Goal: Transaction & Acquisition: Purchase product/service

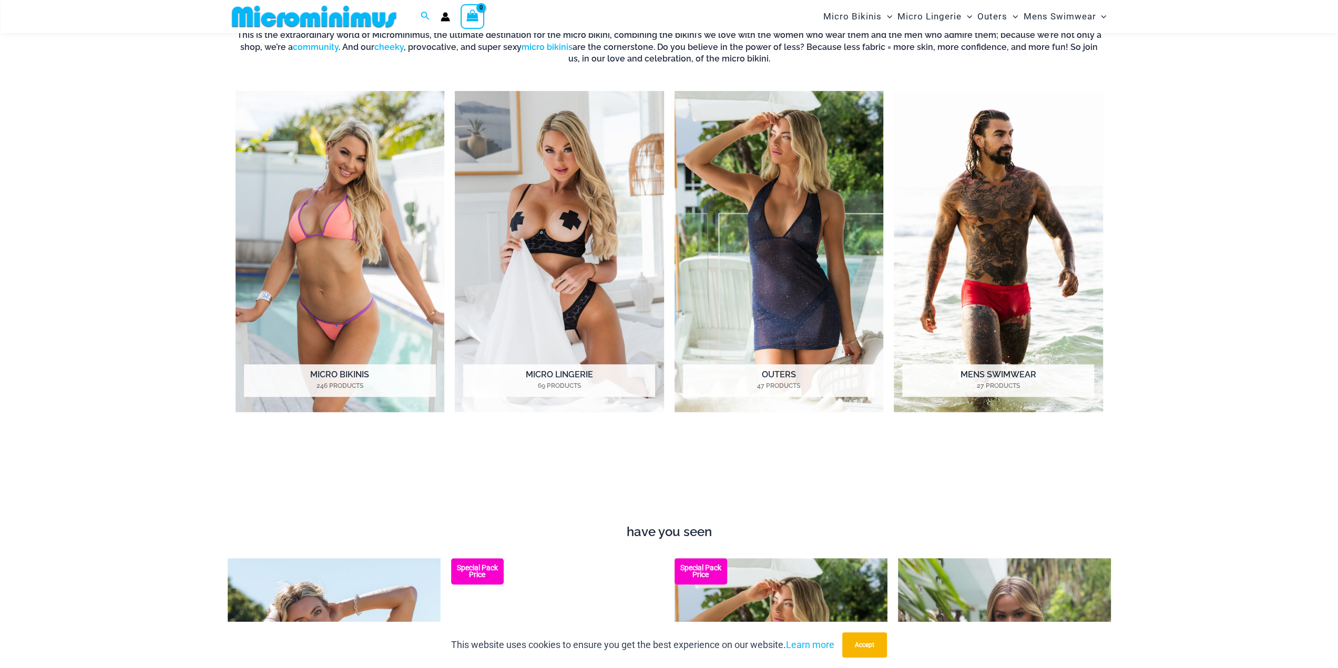
scroll to position [782, 0]
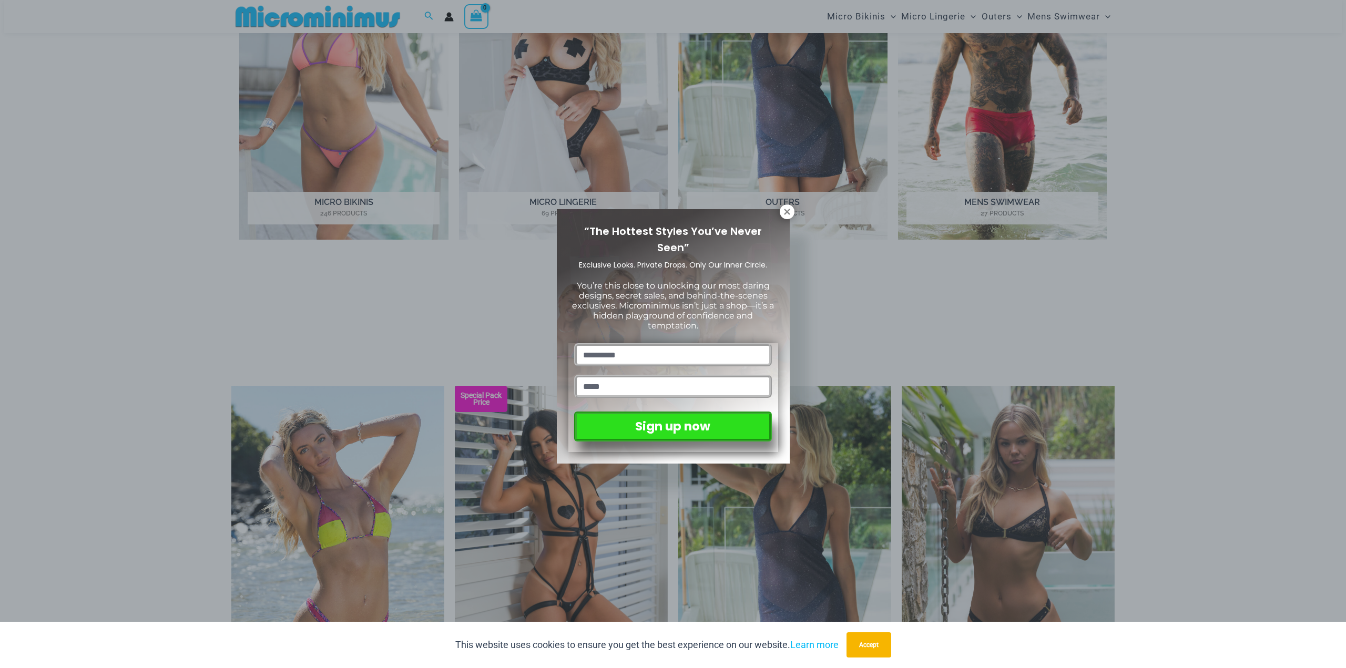
click at [793, 208] on div "“The Hottest Styles You’ve Never Seen” Exclusive Looks. Private Drops. Only Our…" at bounding box center [673, 334] width 1346 height 668
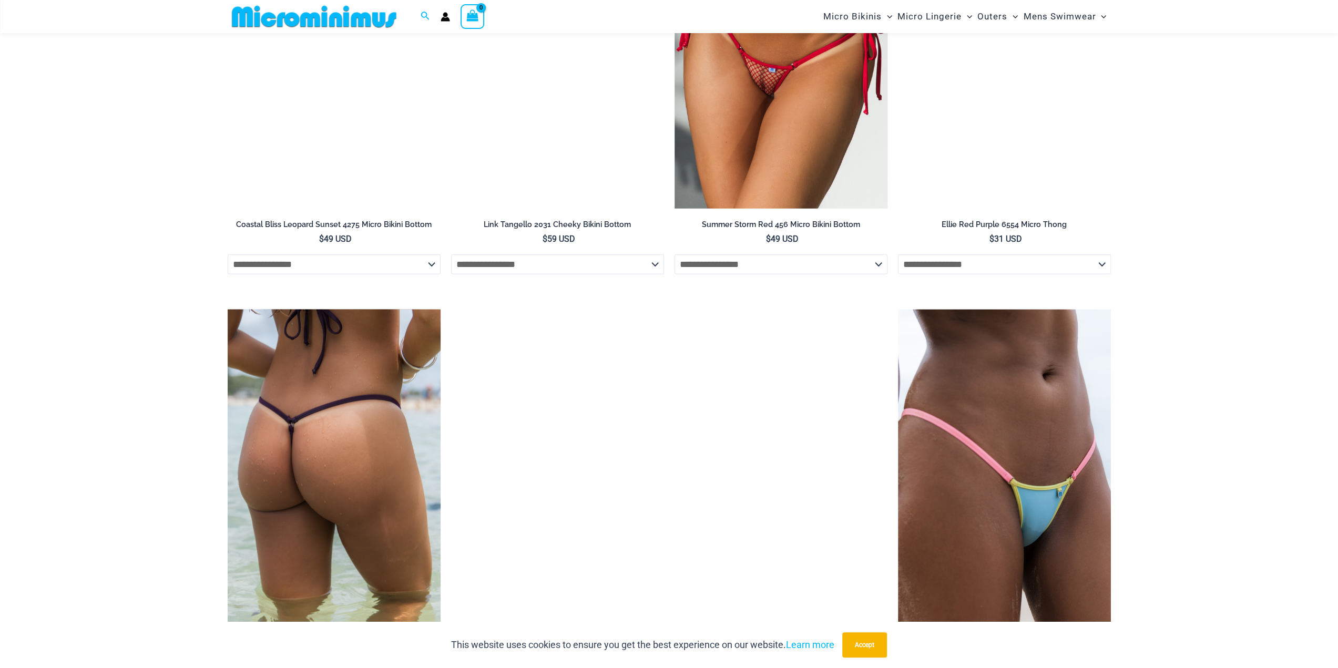
scroll to position [2622, 0]
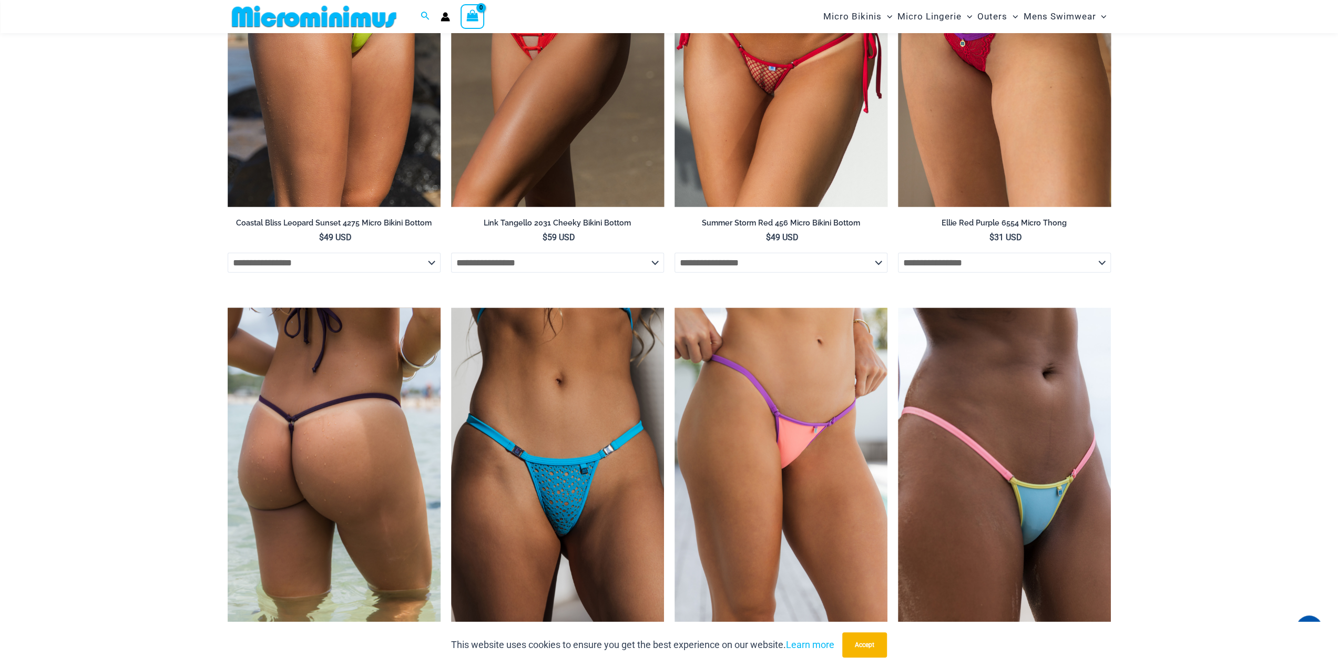
click at [386, 447] on img at bounding box center [334, 468] width 213 height 320
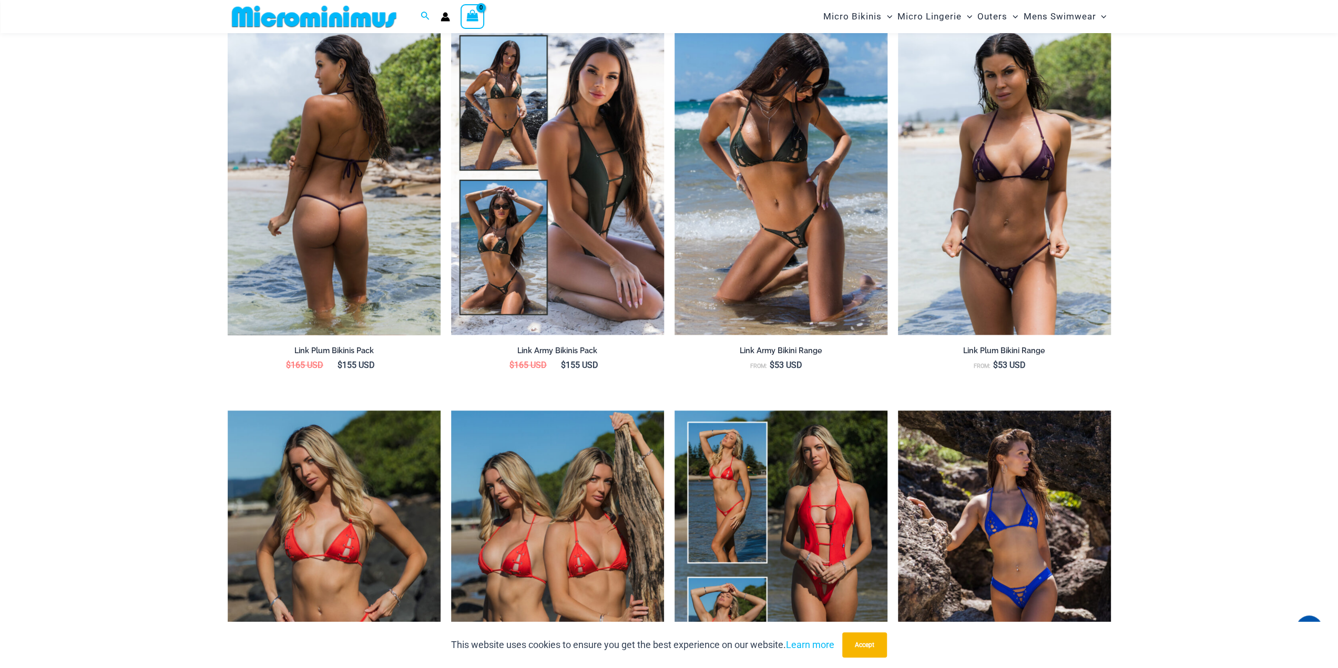
scroll to position [1357, 0]
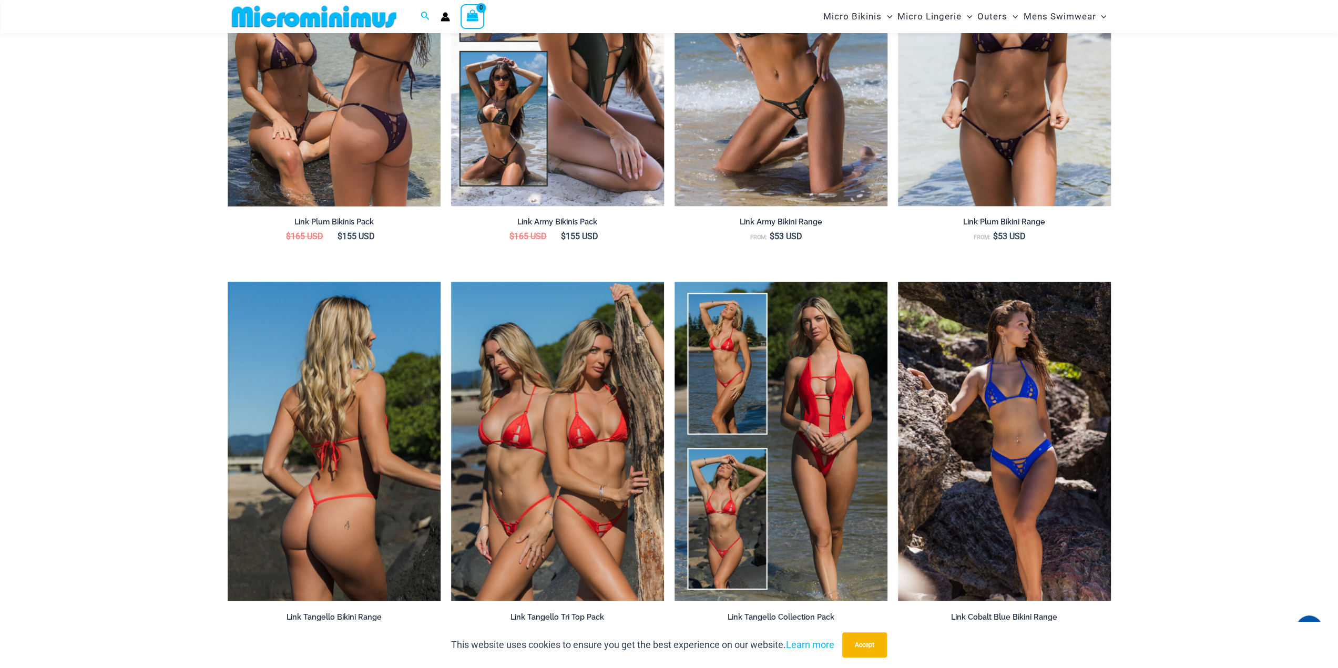
click at [357, 474] on img at bounding box center [334, 442] width 213 height 320
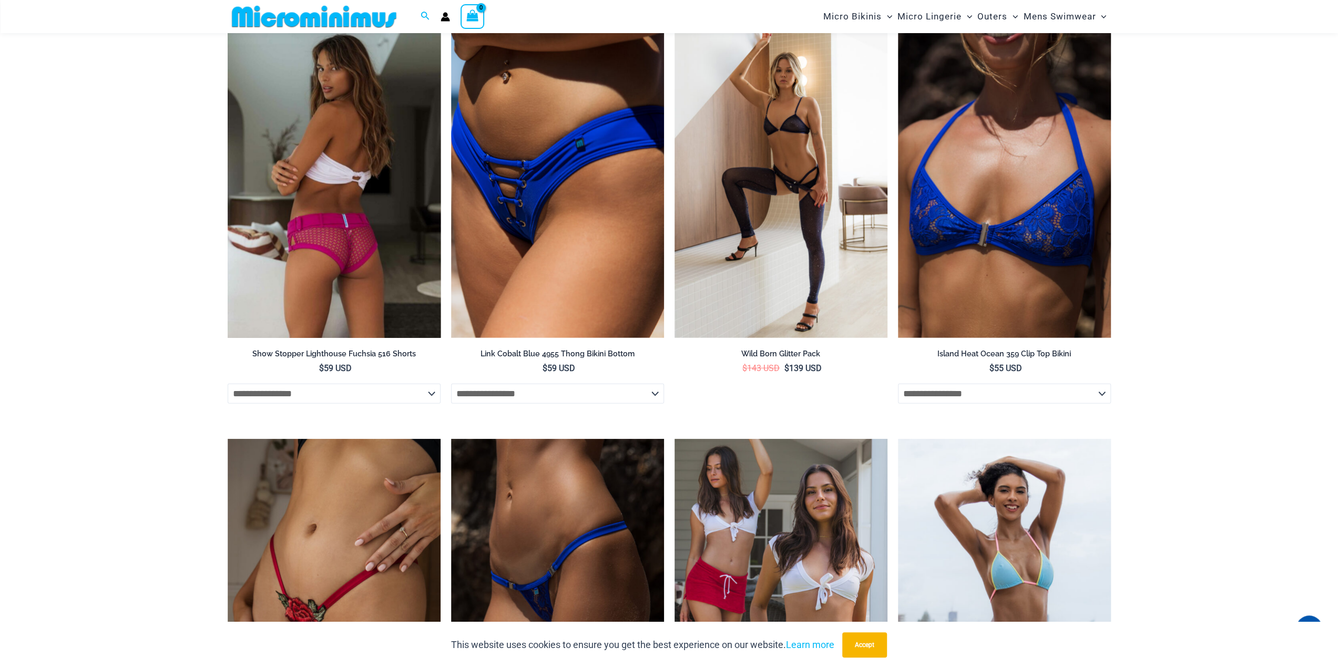
scroll to position [2513, 0]
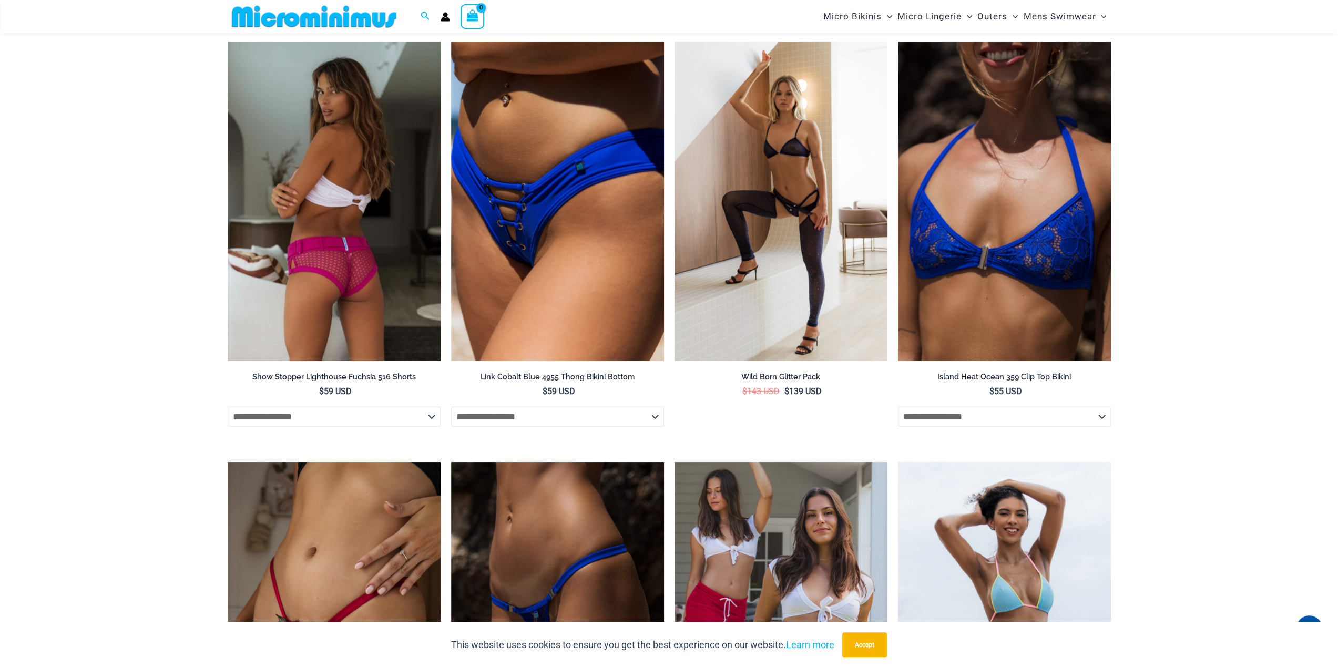
click at [325, 229] on img at bounding box center [334, 202] width 213 height 320
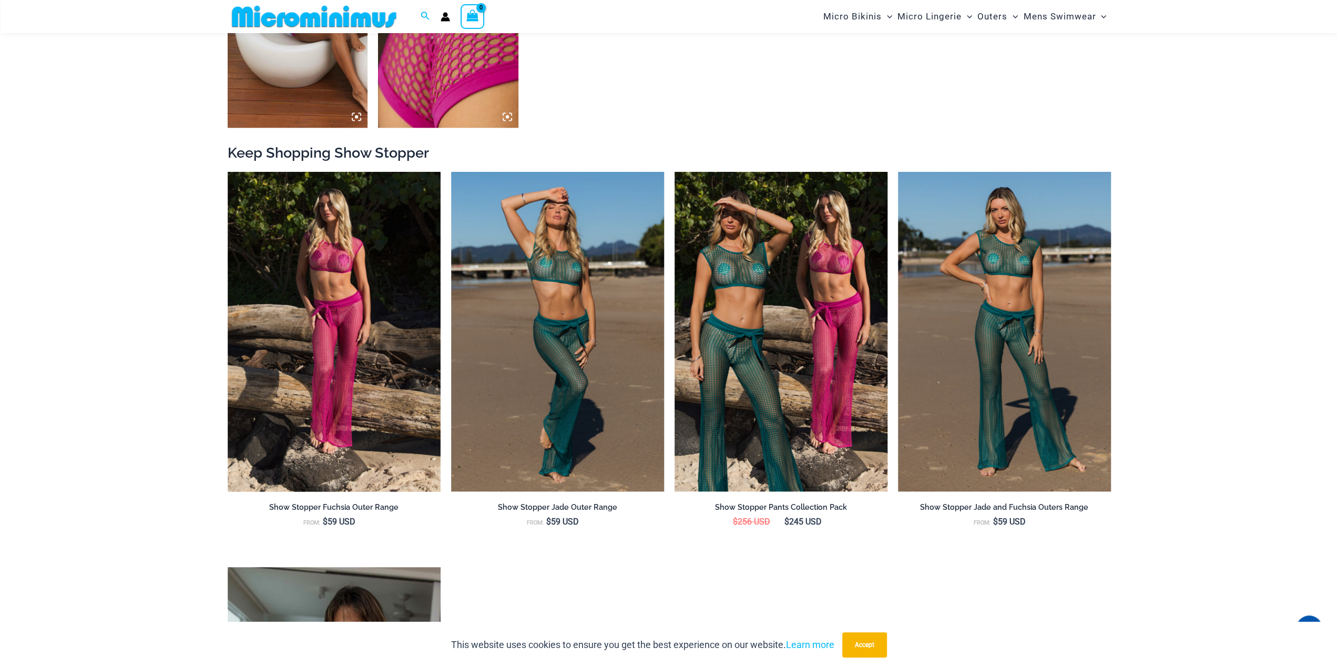
scroll to position [1095, 0]
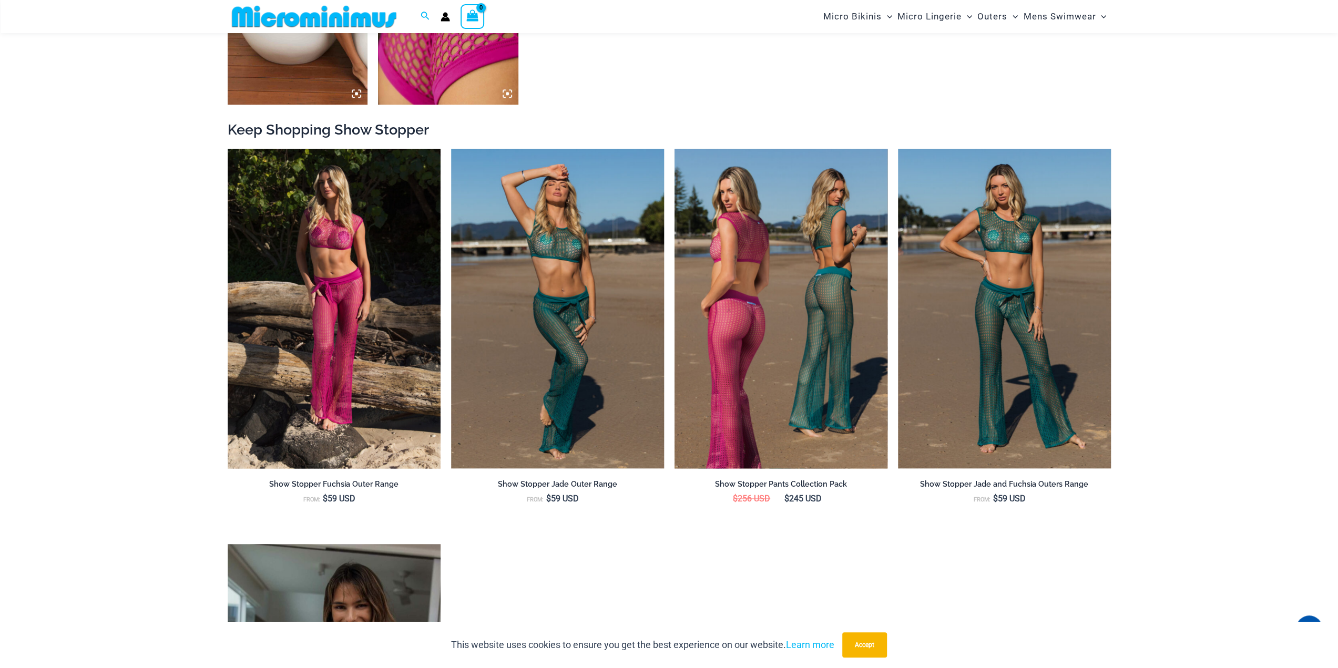
click at [781, 297] on img at bounding box center [780, 309] width 213 height 320
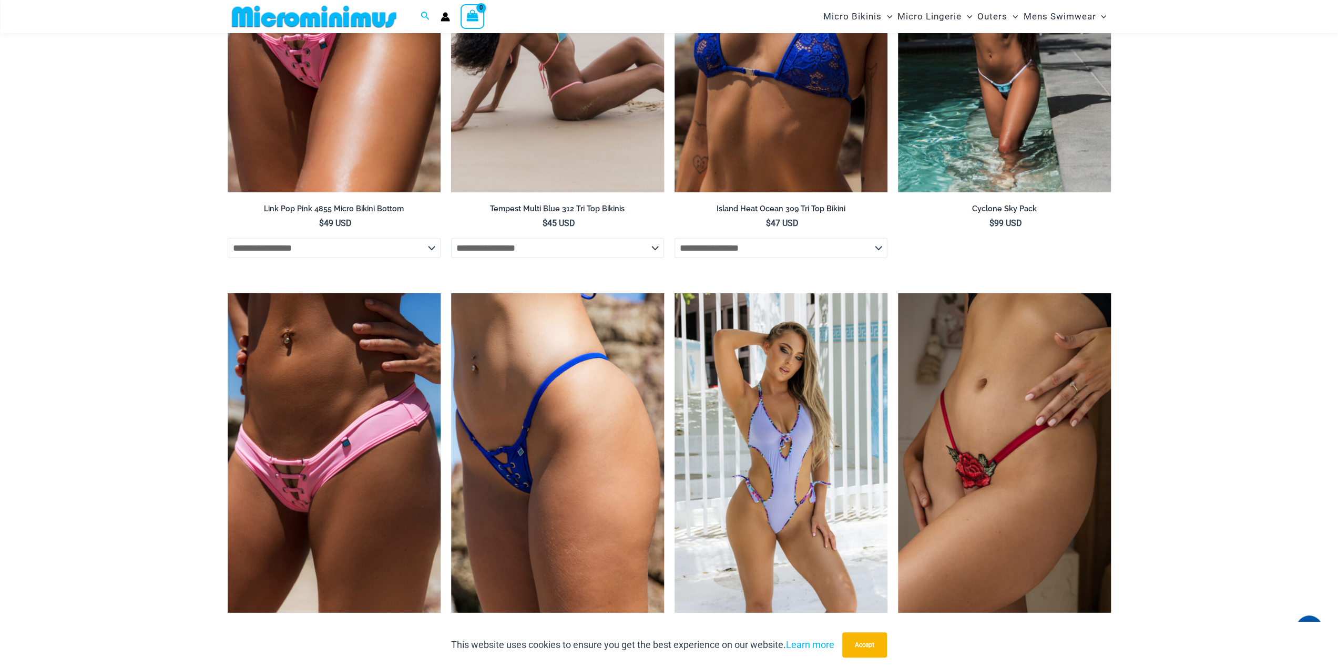
scroll to position [2934, 0]
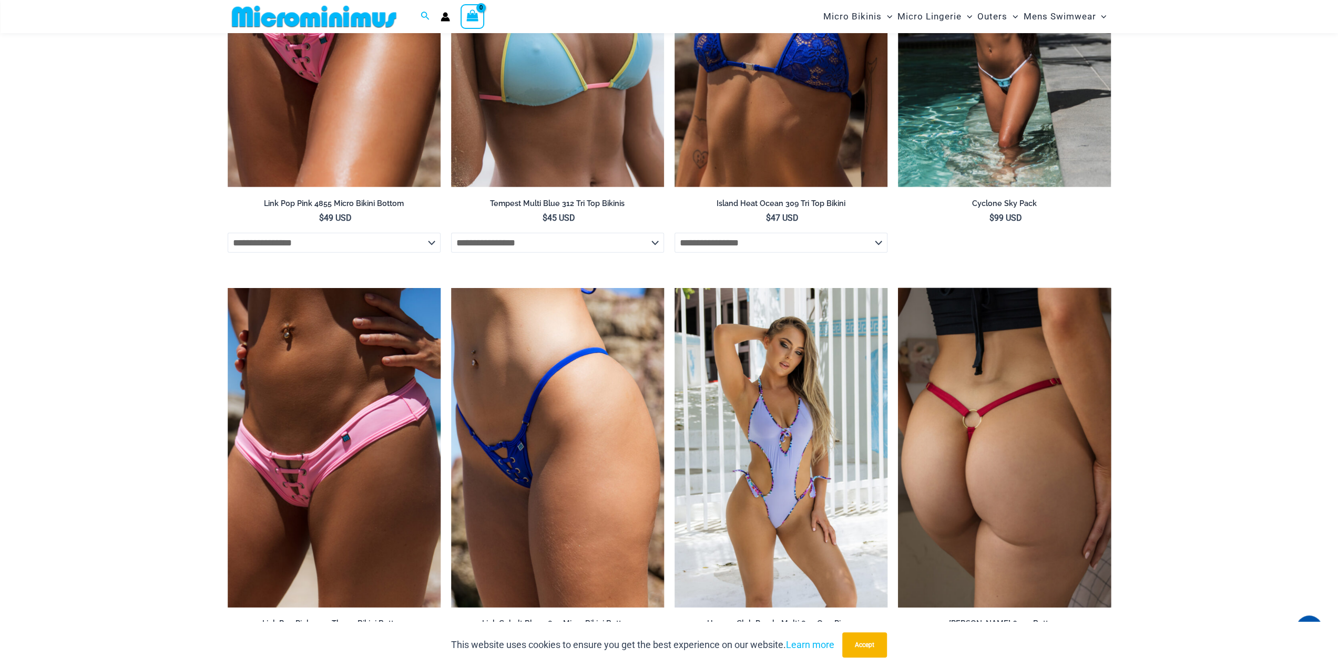
click at [984, 392] on img at bounding box center [1004, 448] width 213 height 320
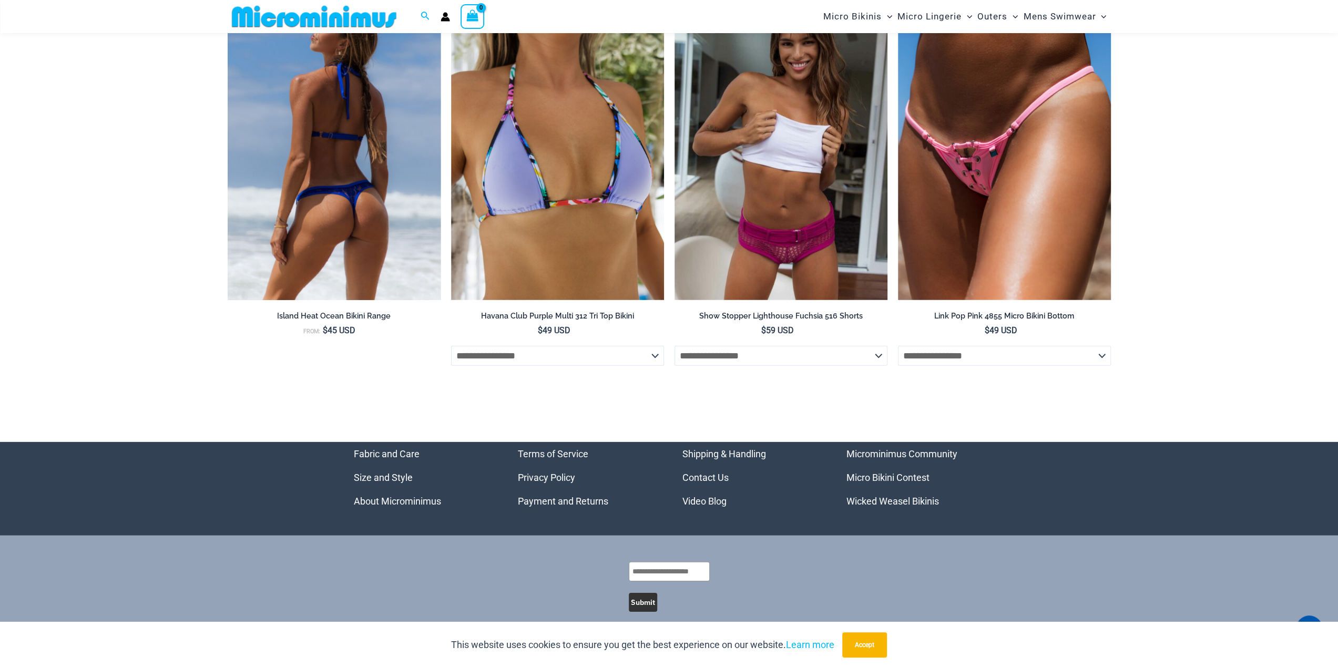
scroll to position [2957, 0]
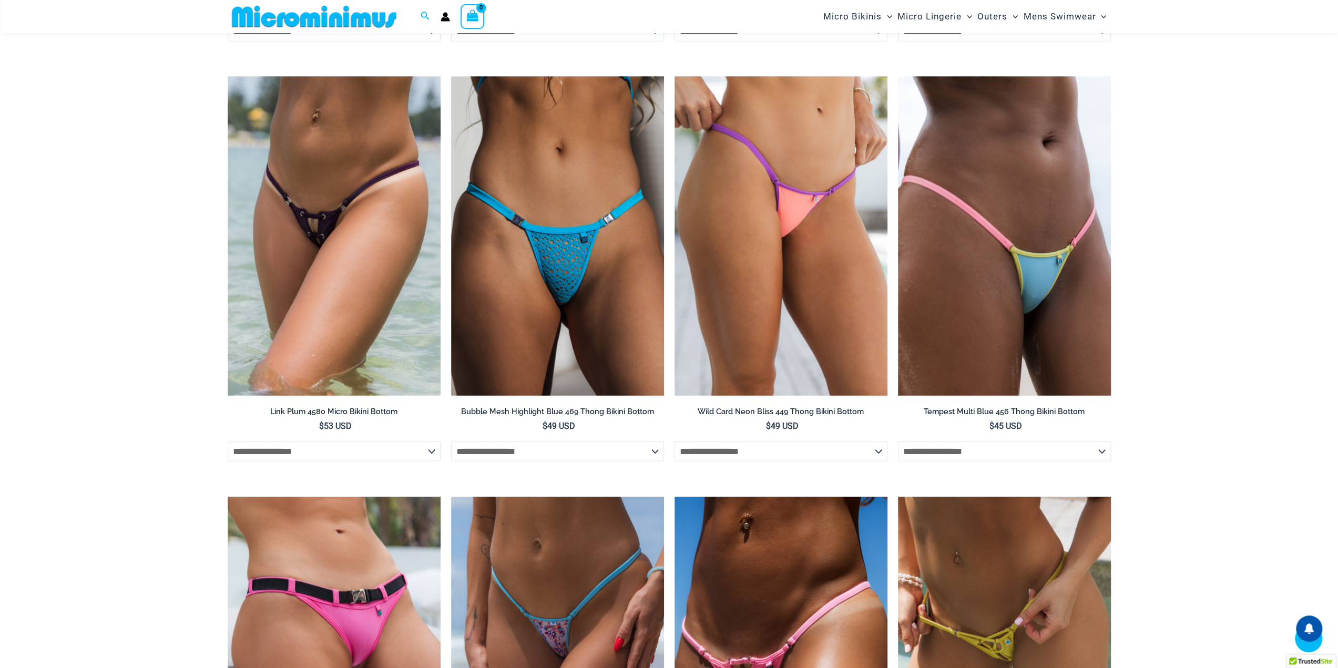
scroll to position [2622, 0]
